Goal: Task Accomplishment & Management: Manage account settings

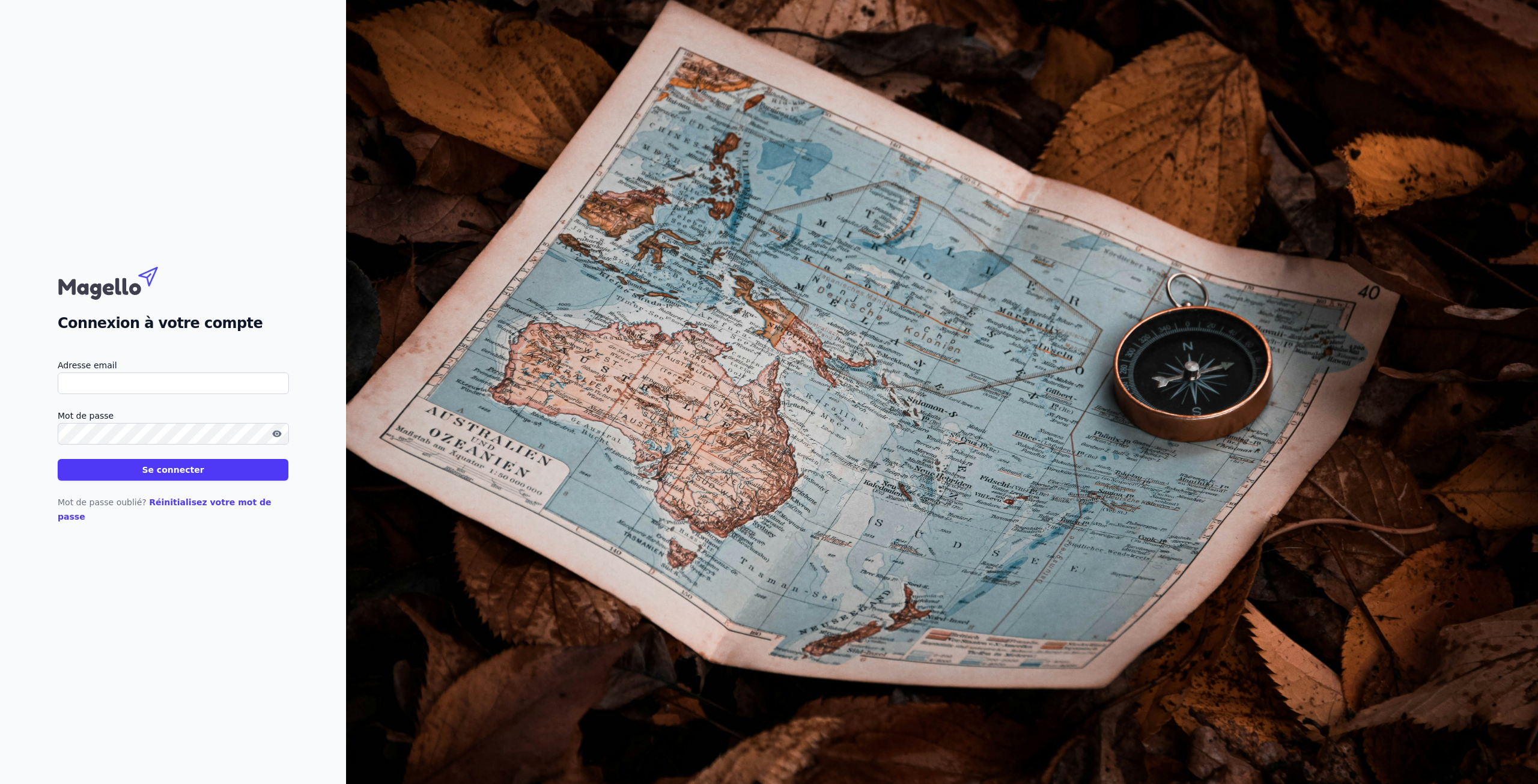
click at [118, 394] on input "Adresse email" at bounding box center [173, 383] width 231 height 22
type input "vanroshco@gmail.Com"
click at [57, 459] on button "Se connecter" at bounding box center [172, 470] width 231 height 22
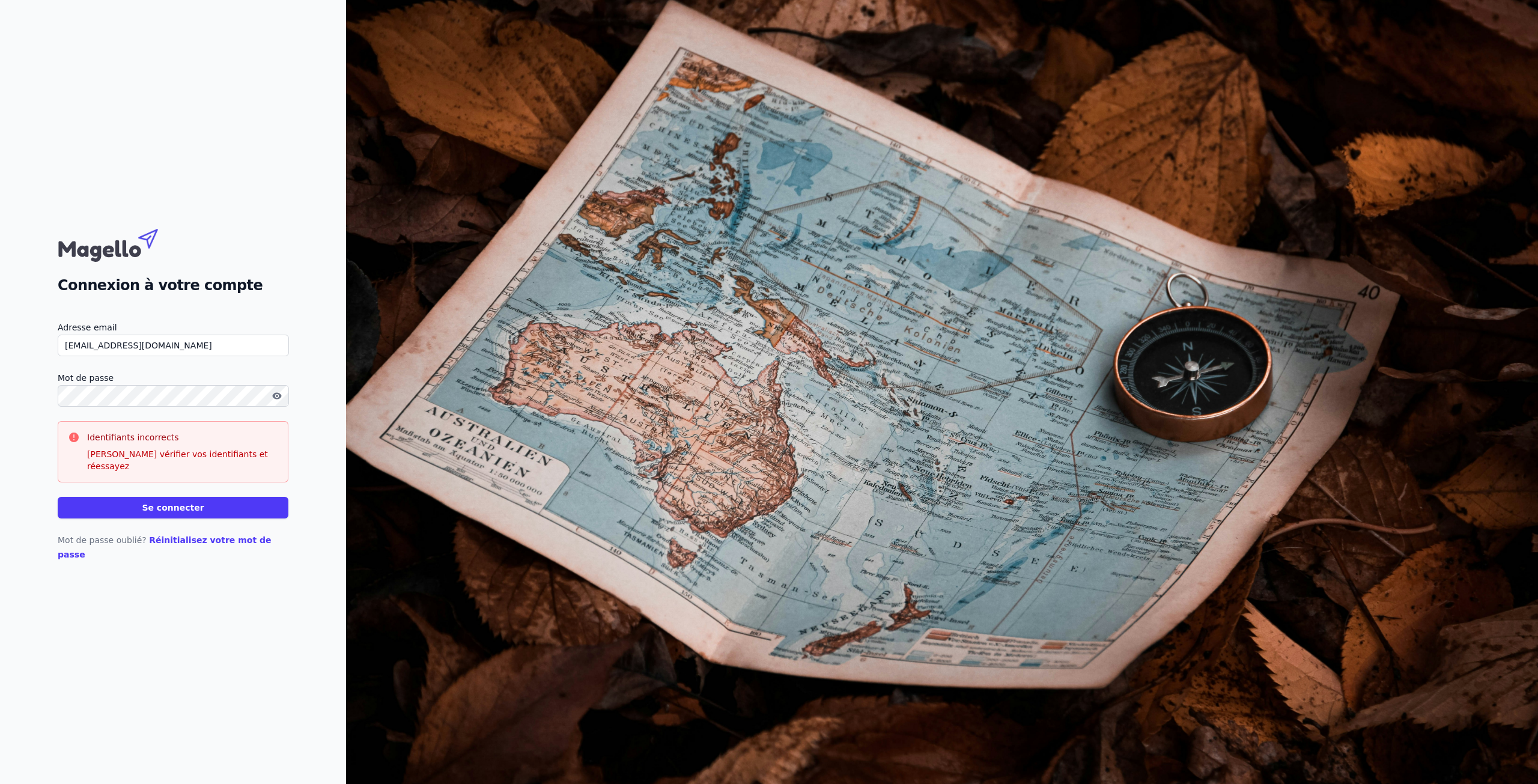
click at [57, 497] on button "Se connecter" at bounding box center [172, 508] width 231 height 22
click at [224, 514] on button "Se connecter" at bounding box center [172, 508] width 231 height 22
click at [57, 497] on button "Se connecter" at bounding box center [172, 508] width 231 height 22
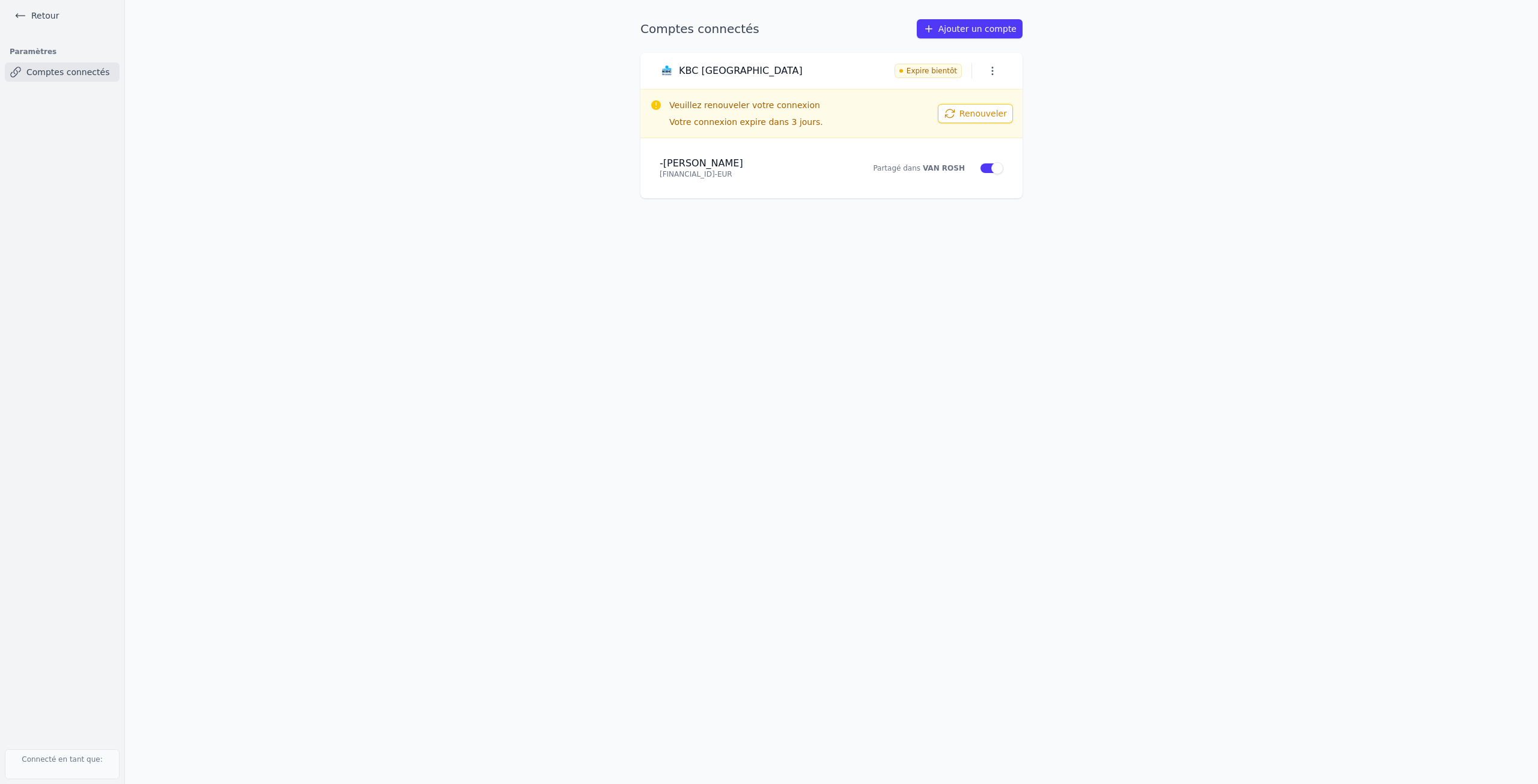
click at [989, 119] on button "Renouveler" at bounding box center [975, 114] width 75 height 19
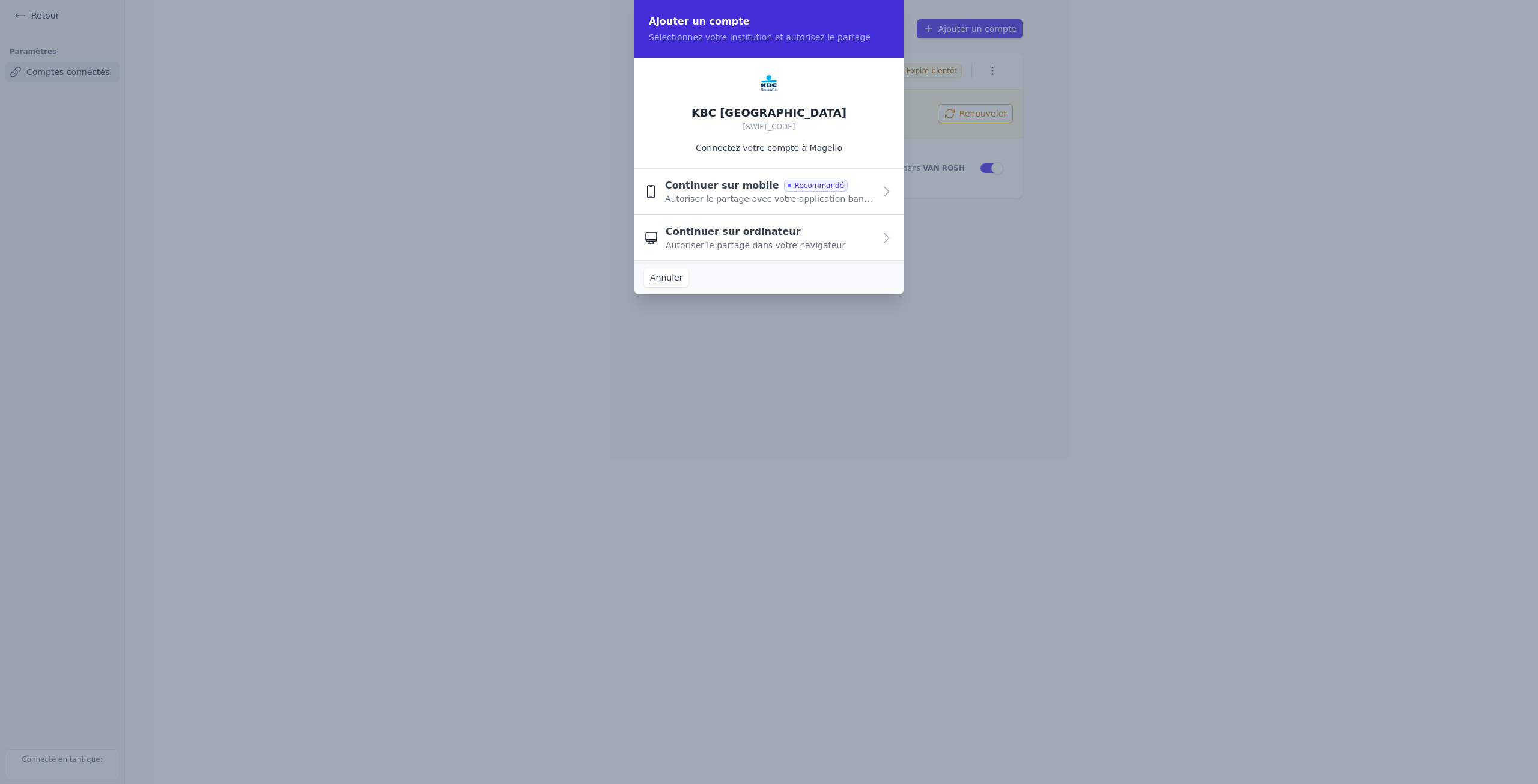
click at [772, 195] on span "Autoriser le partage avec votre application bancaire" at bounding box center [770, 199] width 209 height 12
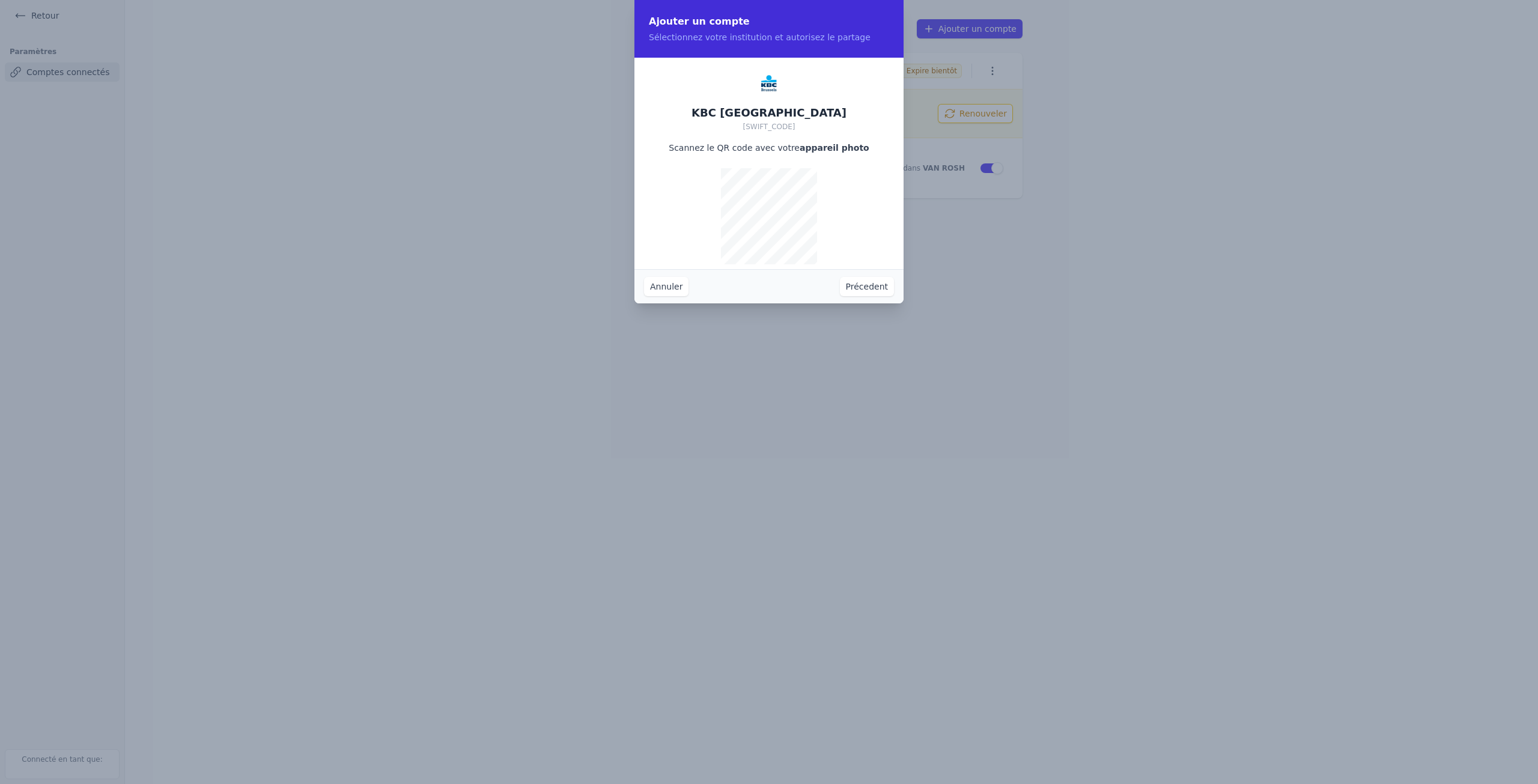
click at [669, 286] on button "Annuler" at bounding box center [666, 287] width 45 height 19
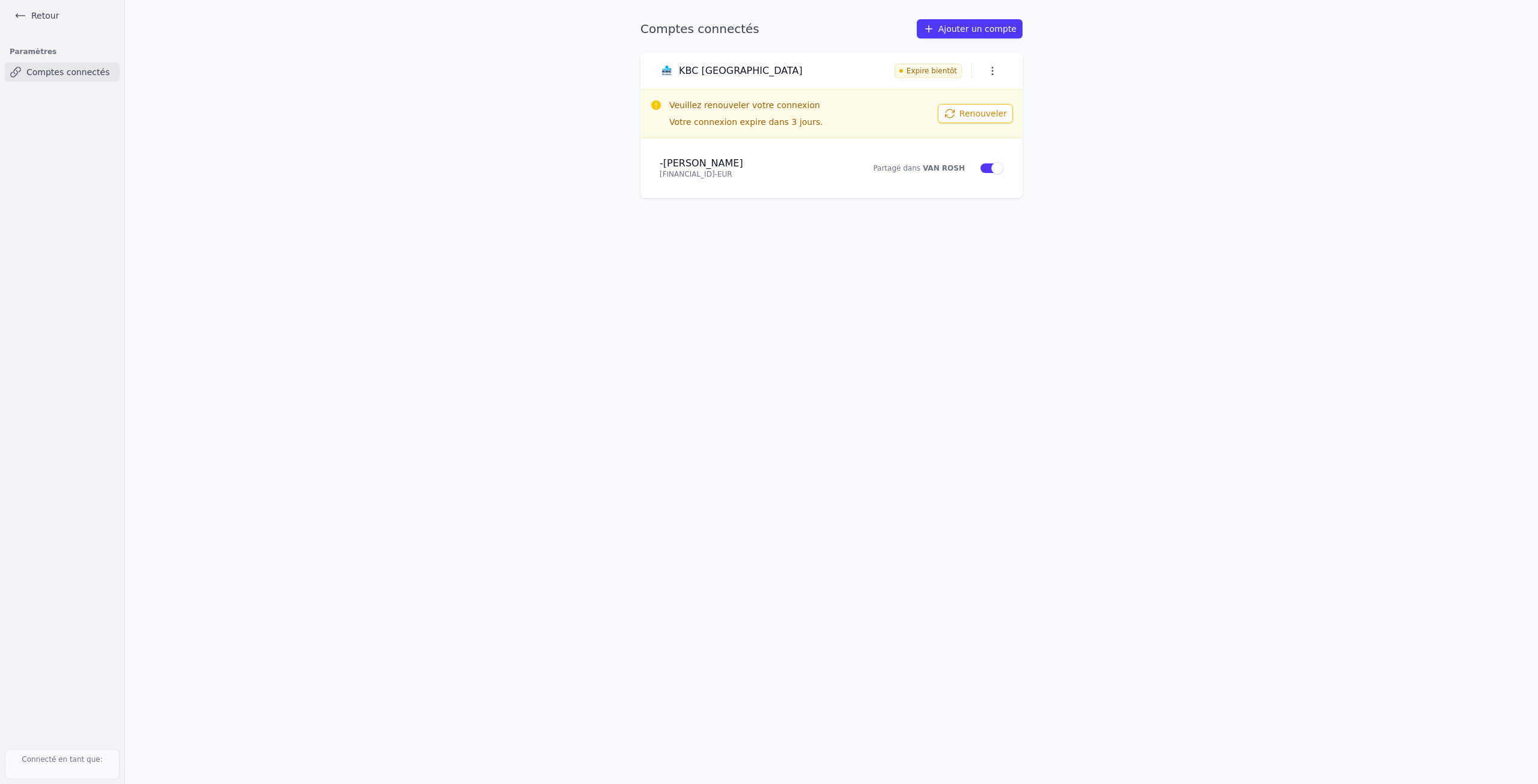
click at [973, 117] on button "Renouveler" at bounding box center [975, 114] width 75 height 19
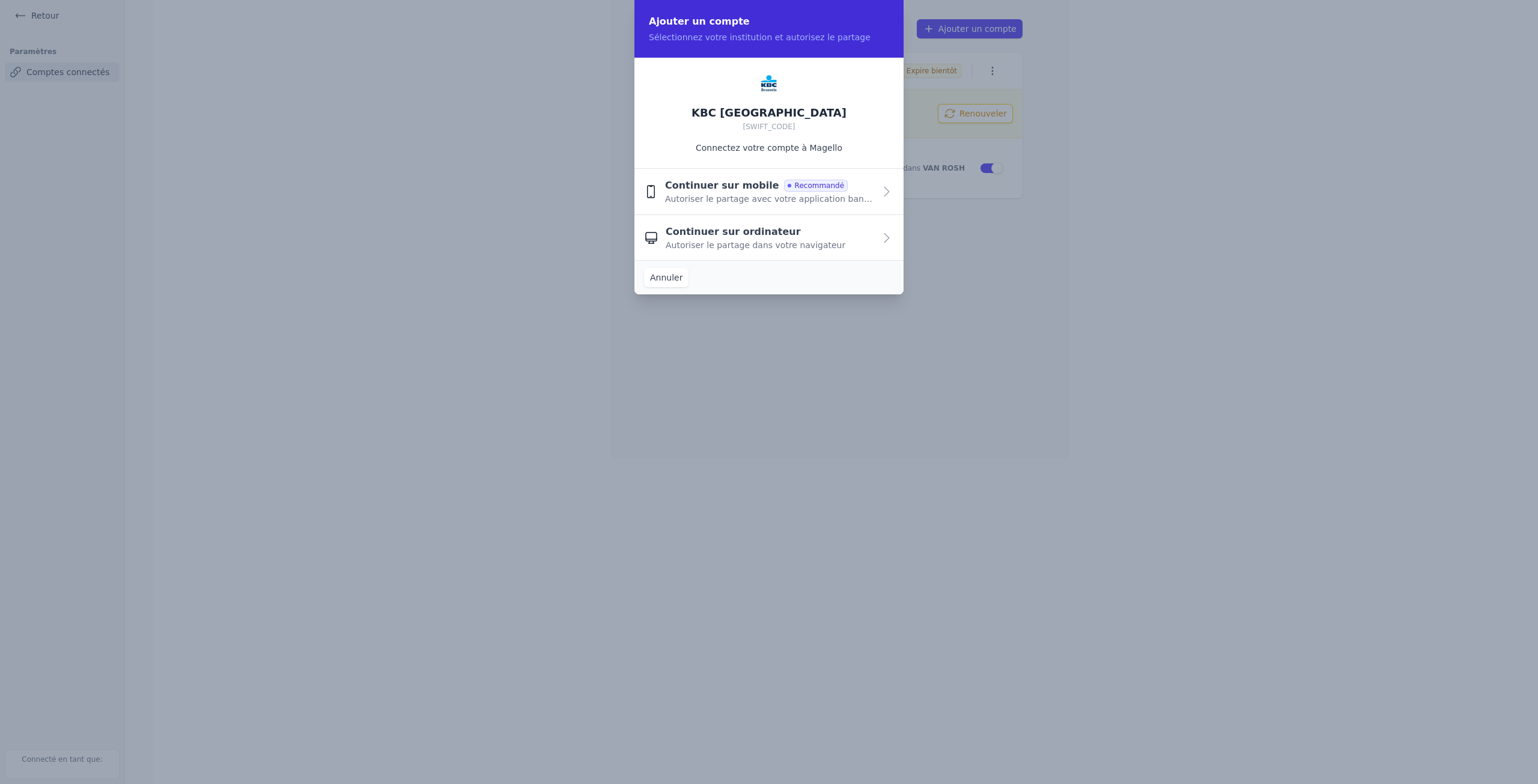
click at [846, 195] on span "Autoriser le partage avec votre application bancaire" at bounding box center [770, 199] width 209 height 12
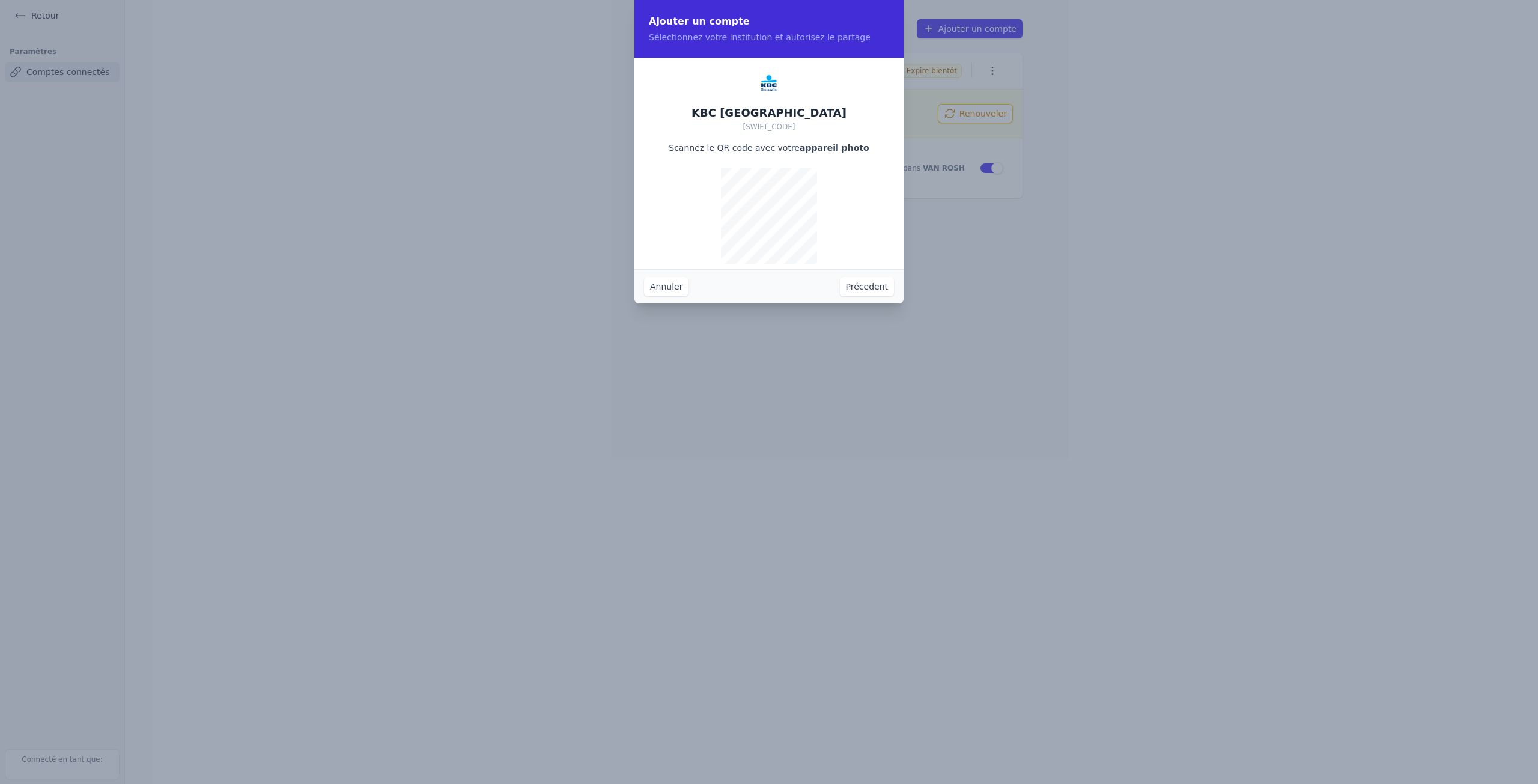
click at [674, 285] on button "Annuler" at bounding box center [666, 287] width 45 height 19
